Goal: Information Seeking & Learning: Find specific page/section

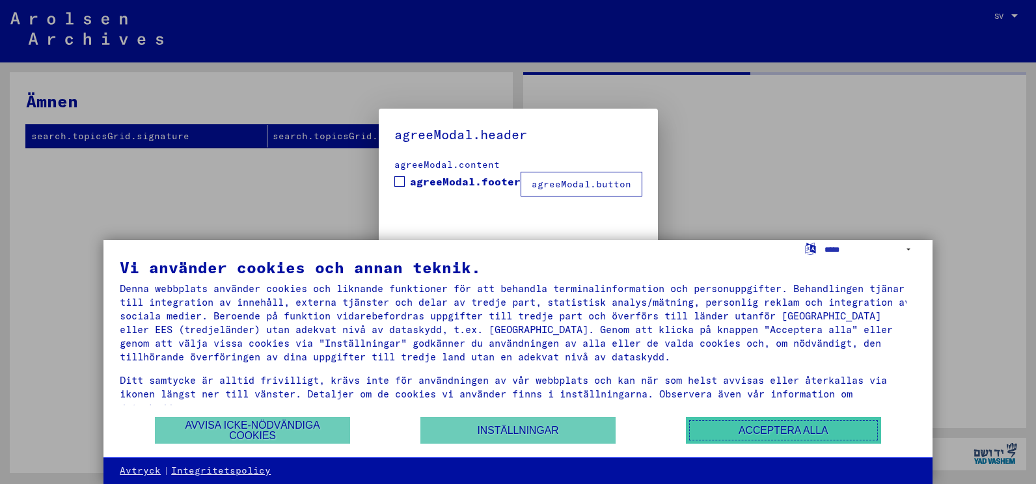
click at [806, 420] on button "Acceptera alla" at bounding box center [783, 430] width 195 height 27
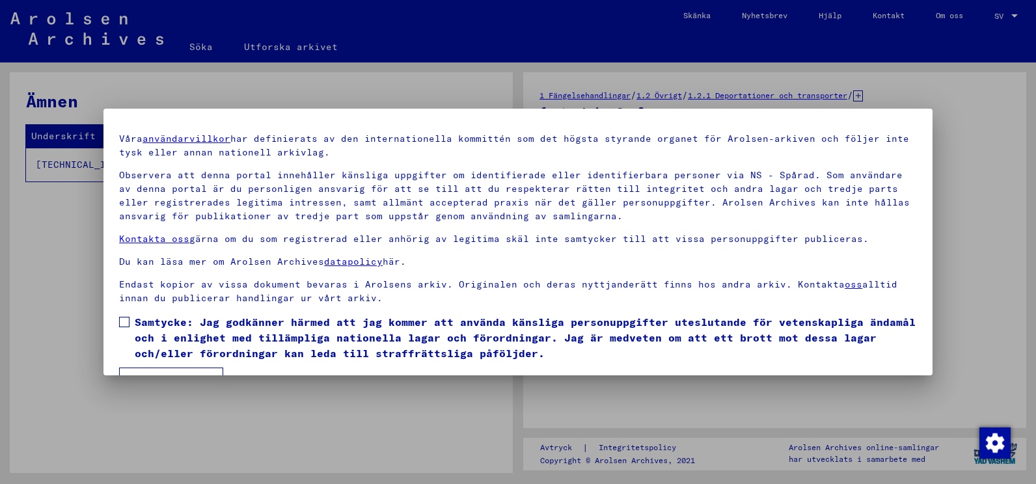
scroll to position [68, 0]
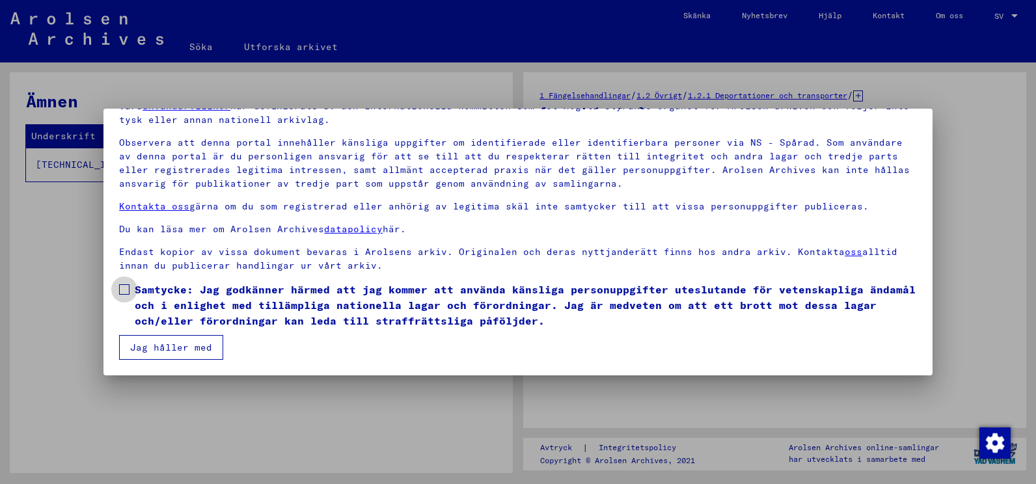
click at [124, 293] on span at bounding box center [124, 289] width 10 height 10
click at [152, 342] on button "Jag håller med" at bounding box center [171, 347] width 104 height 25
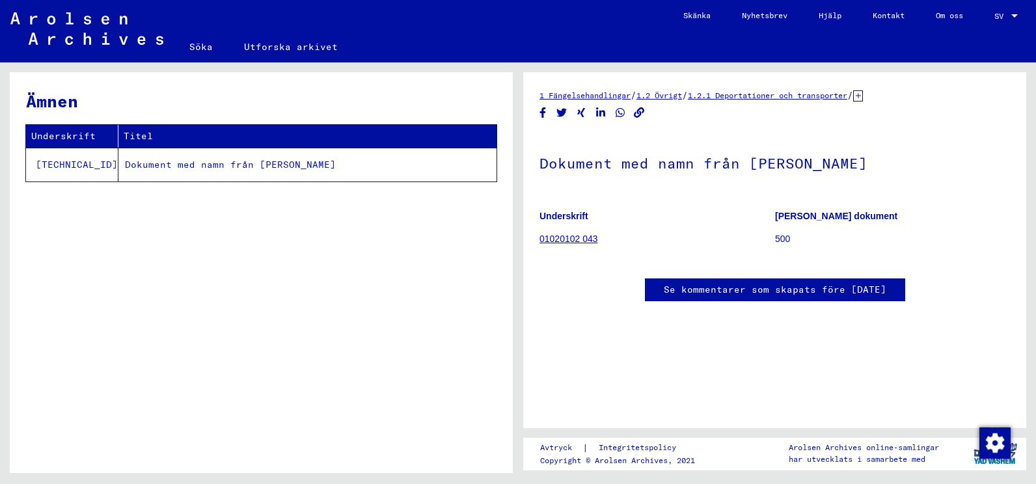
click at [190, 166] on td "Dokument med namn från [PERSON_NAME]" at bounding box center [307, 165] width 378 height 34
click at [254, 164] on td "Dokument med namn från [PERSON_NAME]" at bounding box center [307, 165] width 378 height 34
click at [562, 234] on link "01020102 043" at bounding box center [569, 239] width 59 height 10
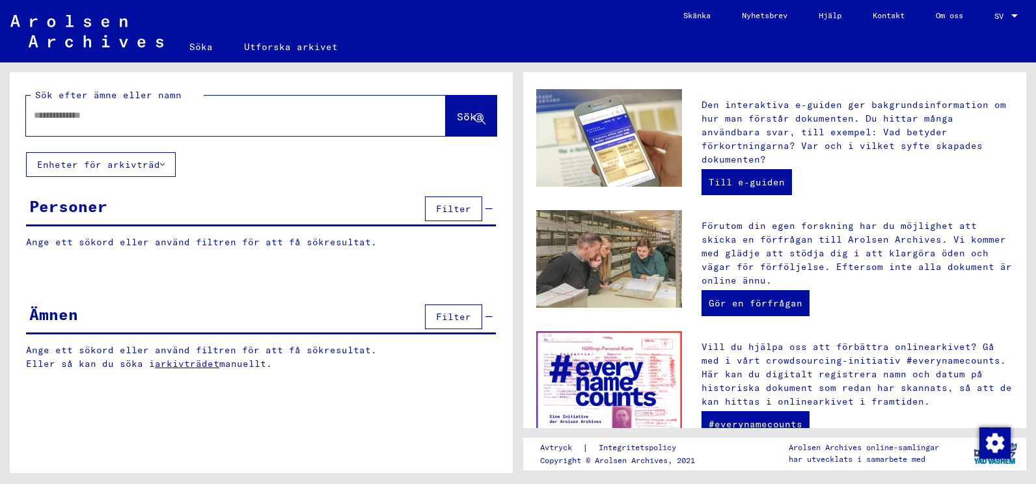
scroll to position [391, 0]
